Goal: Navigation & Orientation: Find specific page/section

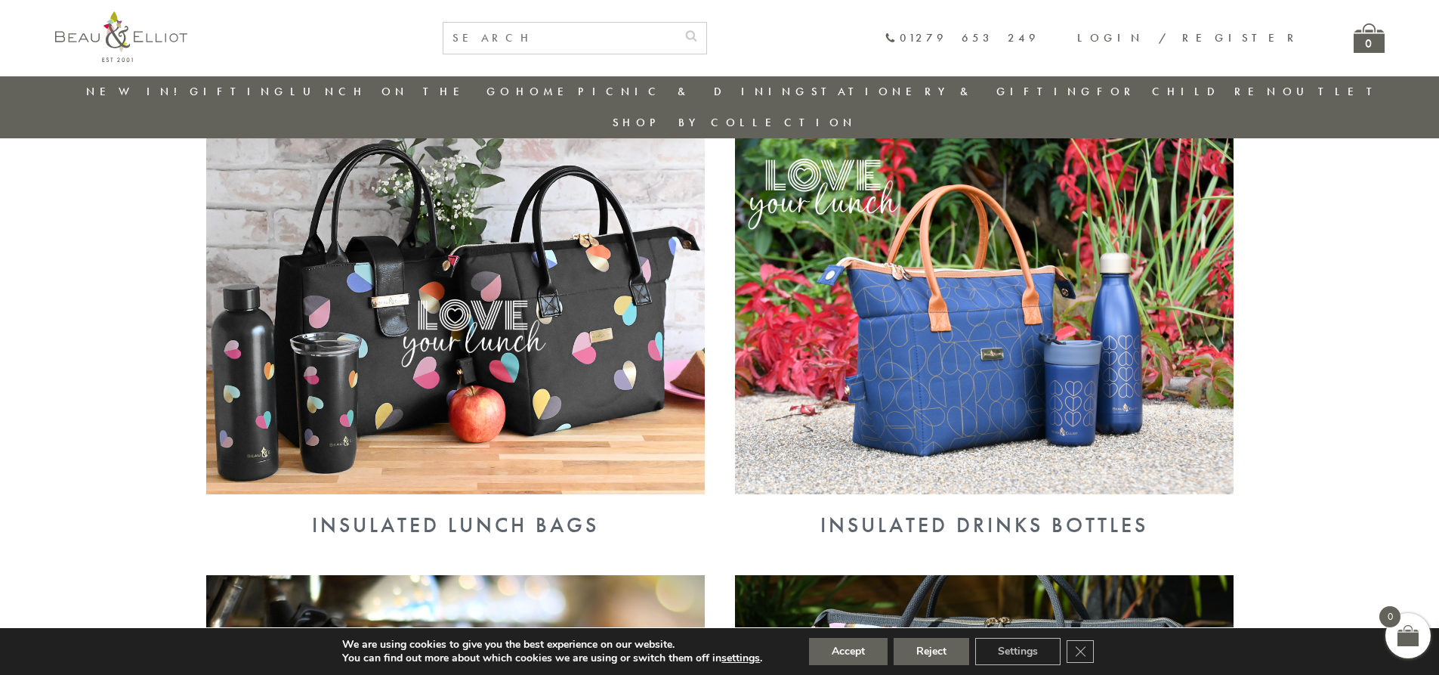
scroll to position [559, 0]
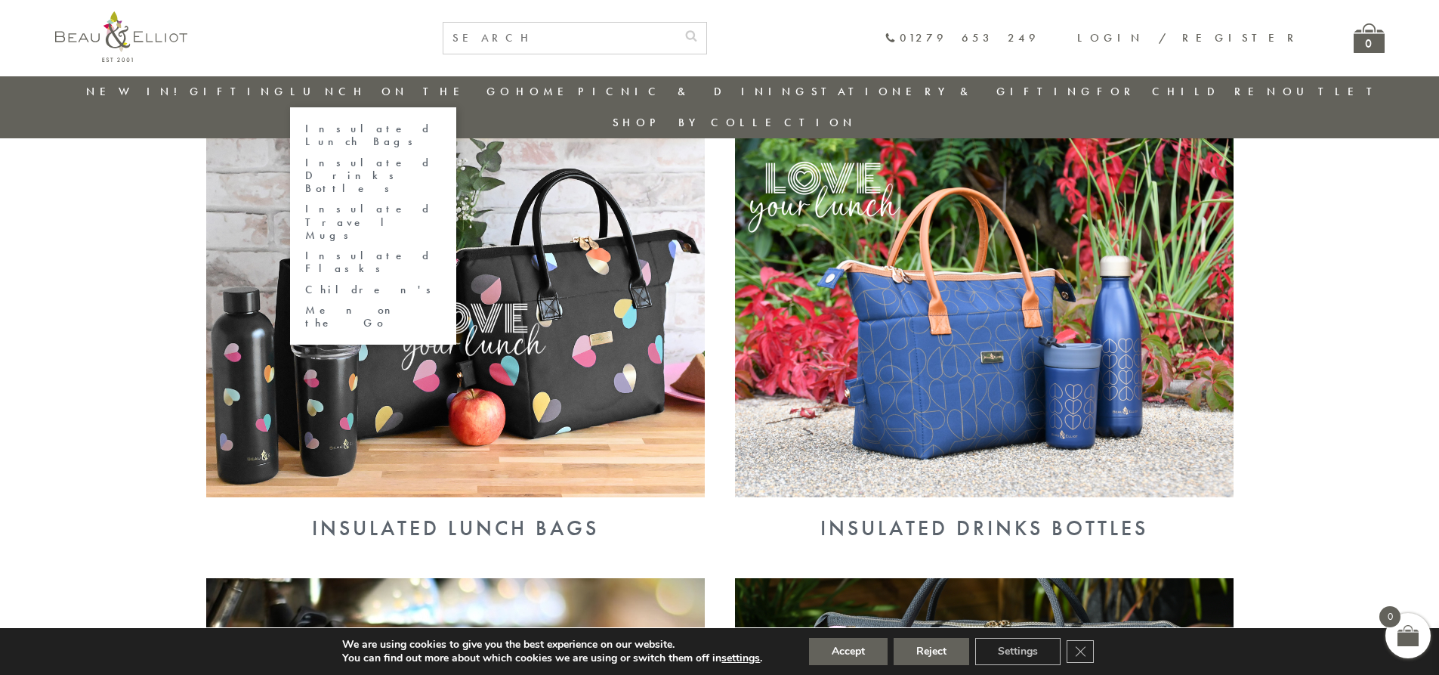
click at [413, 128] on link "Insulated Lunch Bags" at bounding box center [373, 135] width 136 height 26
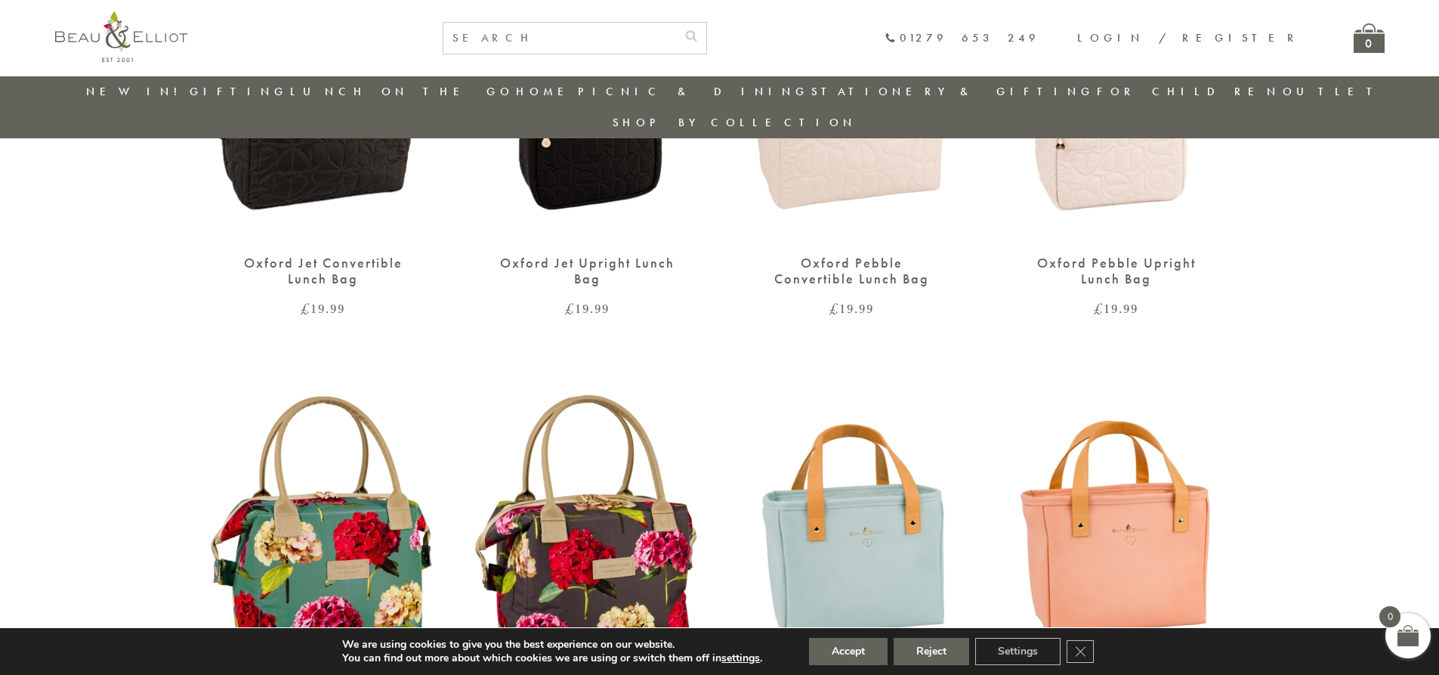
scroll to position [779, 0]
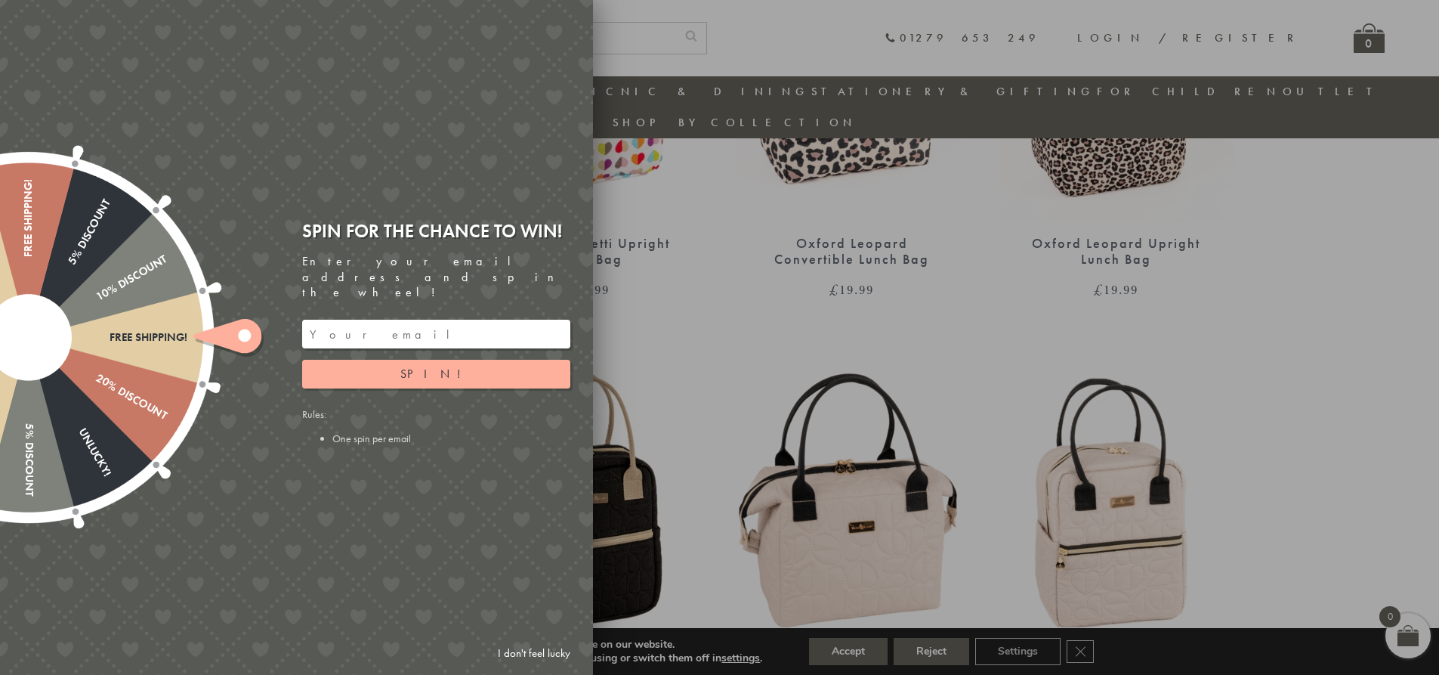
click at [351, 320] on input "email" at bounding box center [436, 334] width 268 height 29
drag, startPoint x: 414, startPoint y: 348, endPoint x: 412, endPoint y: 359, distance: 10.8
click at [414, 360] on button "Spin!" at bounding box center [436, 374] width 268 height 29
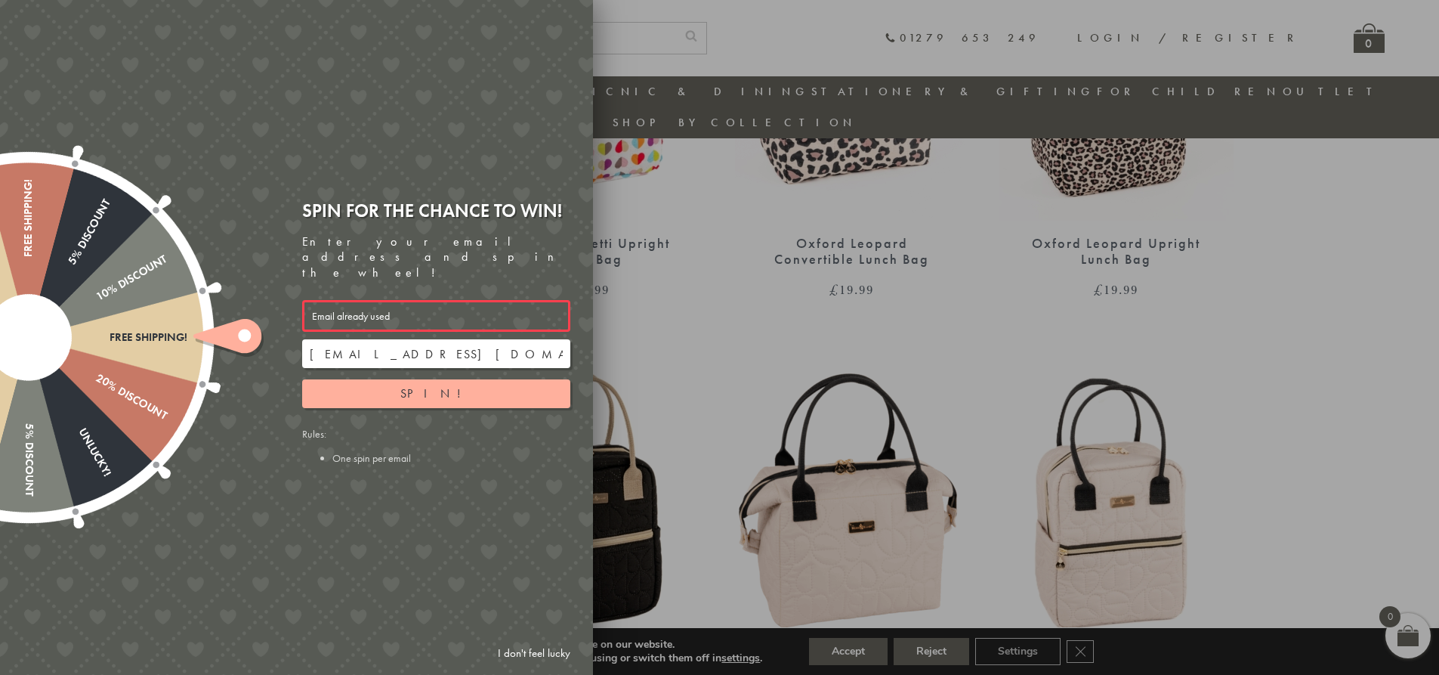
click at [312, 339] on input "[EMAIL_ADDRESS][DOMAIN_NAME]" at bounding box center [436, 353] width 268 height 29
click at [384, 379] on button "Spin!" at bounding box center [436, 393] width 268 height 29
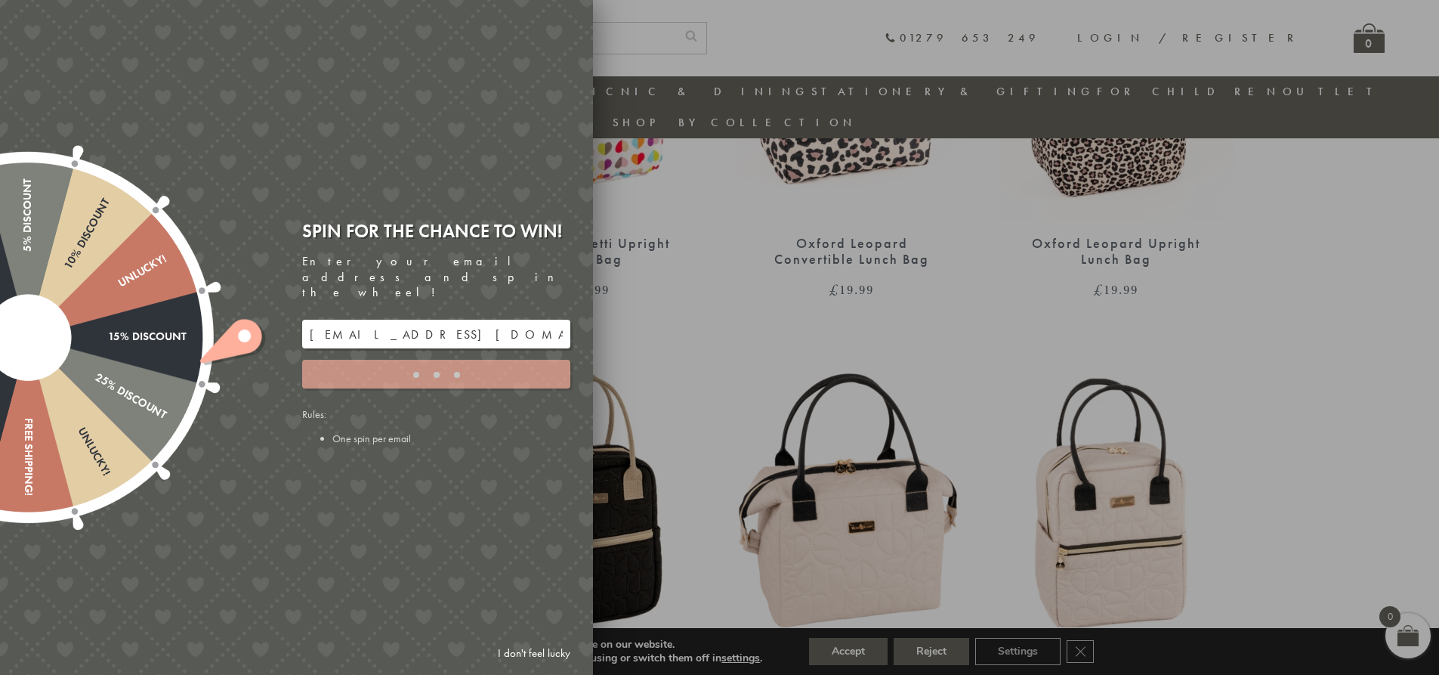
type input "82N8758V"
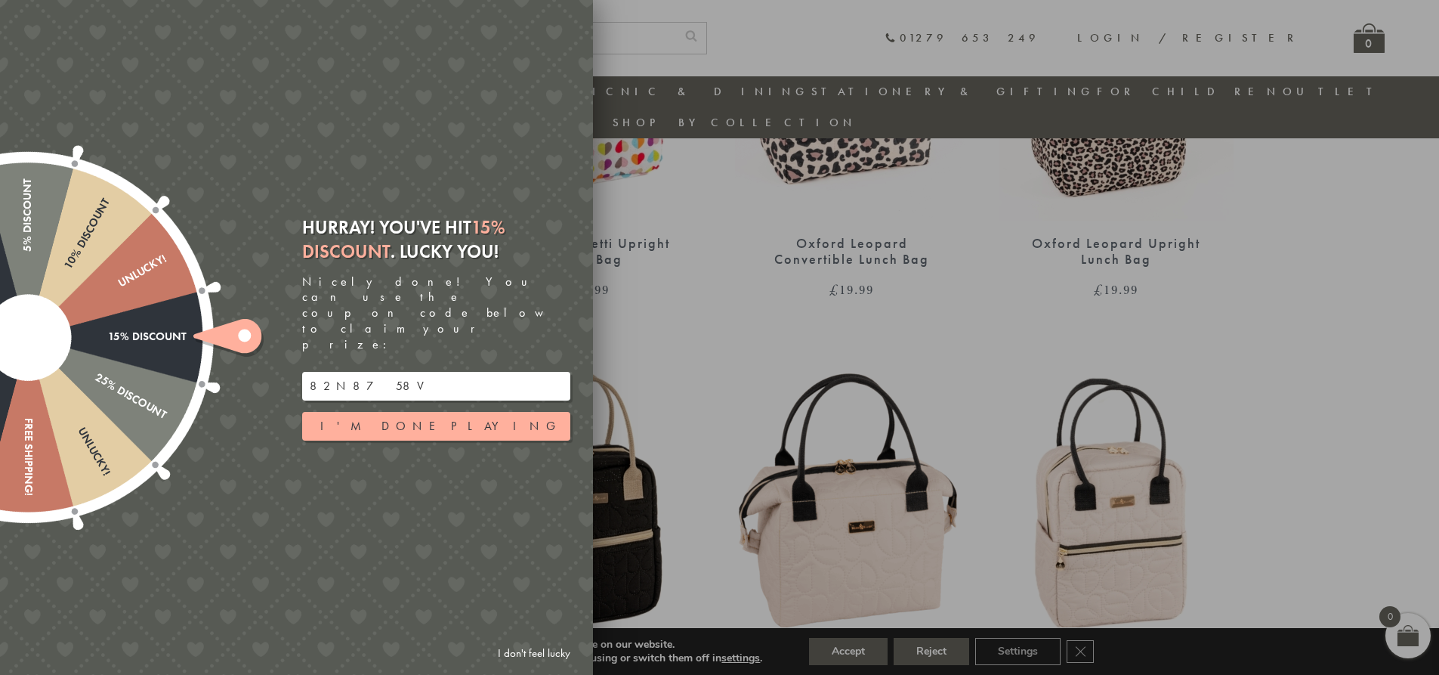
drag, startPoint x: 366, startPoint y: 363, endPoint x: 302, endPoint y: 367, distance: 63.6
click at [302, 372] on input "82N8758V" at bounding box center [436, 386] width 268 height 29
